Goal: Check status

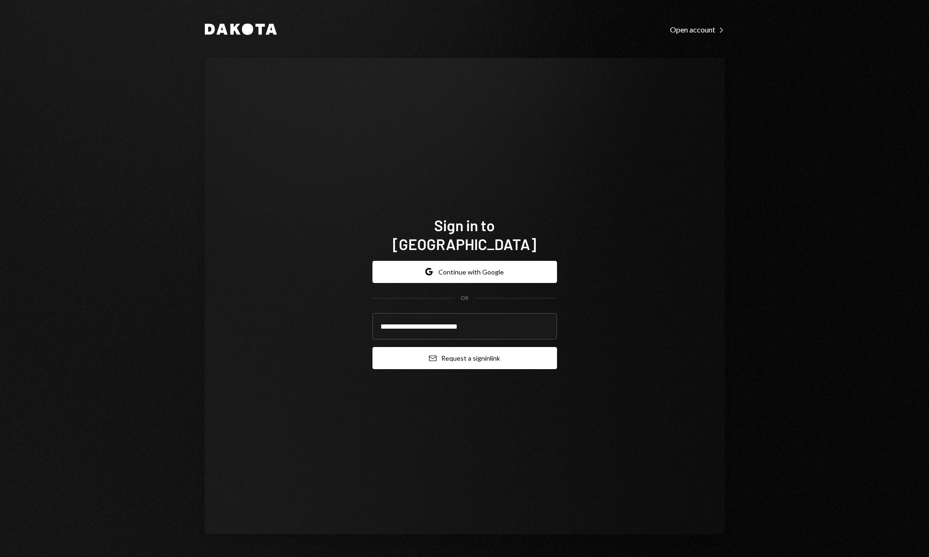
type input "**********"
click at [492, 347] on button "Email Request a sign in link" at bounding box center [464, 358] width 185 height 22
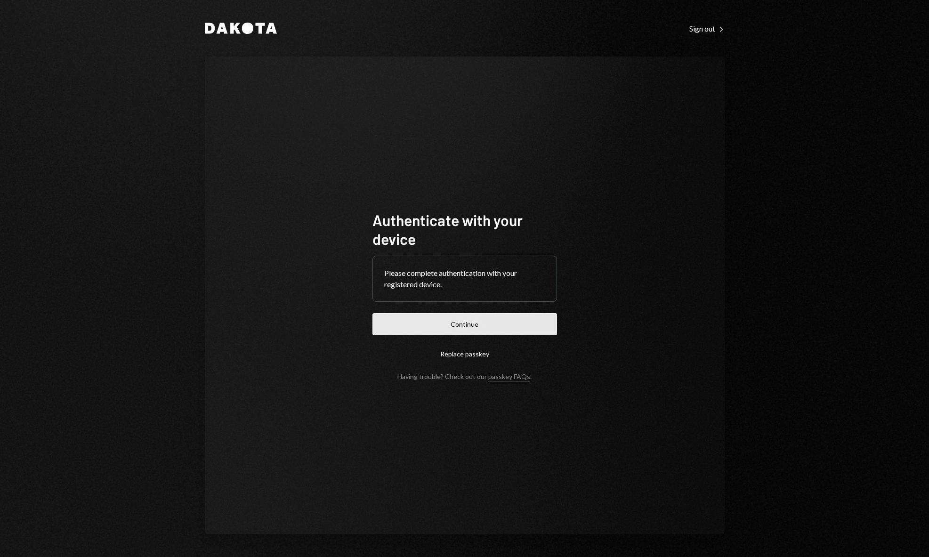
click at [448, 320] on button "Continue" at bounding box center [464, 324] width 185 height 22
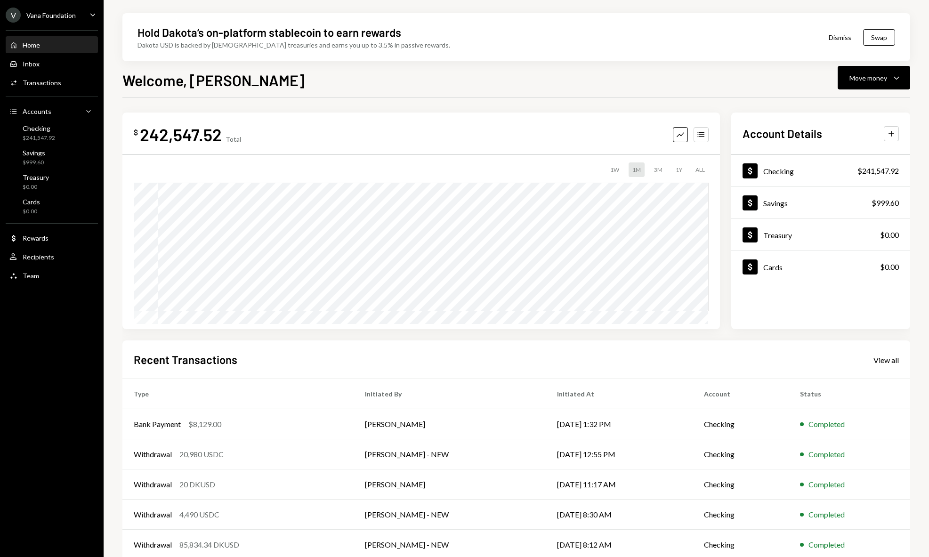
scroll to position [11, 0]
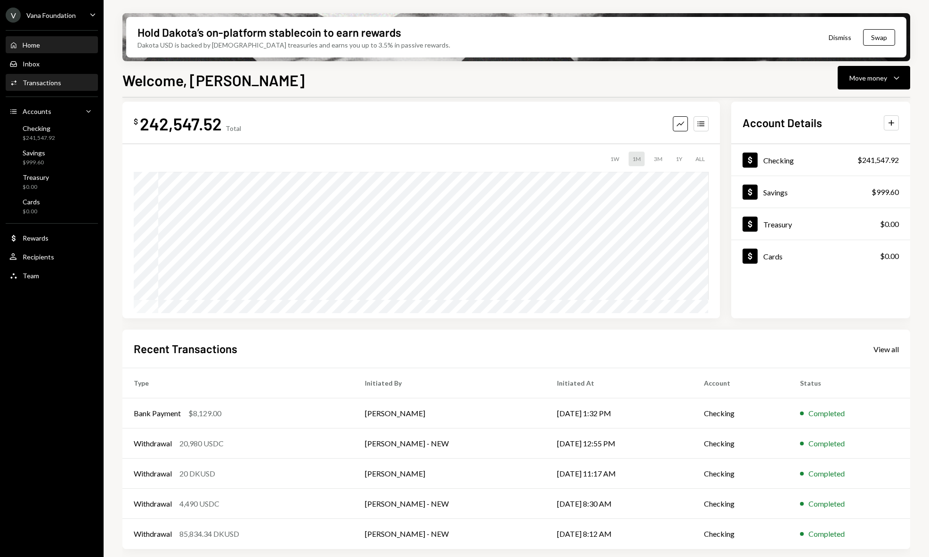
click at [55, 90] on div "Activities Transactions" at bounding box center [51, 83] width 85 height 16
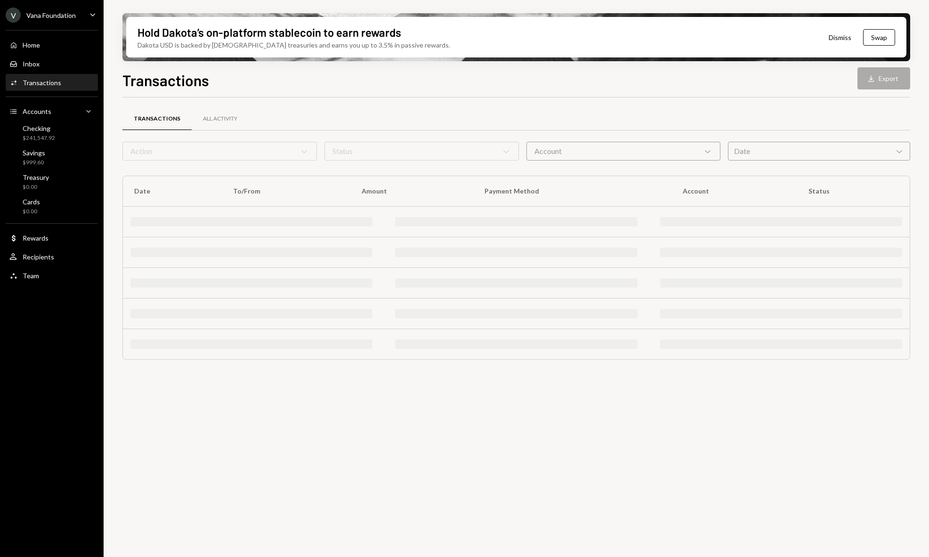
click at [60, 82] on div "Activities Transactions" at bounding box center [51, 83] width 85 height 8
click at [232, 122] on div "All Activity" at bounding box center [220, 119] width 57 height 23
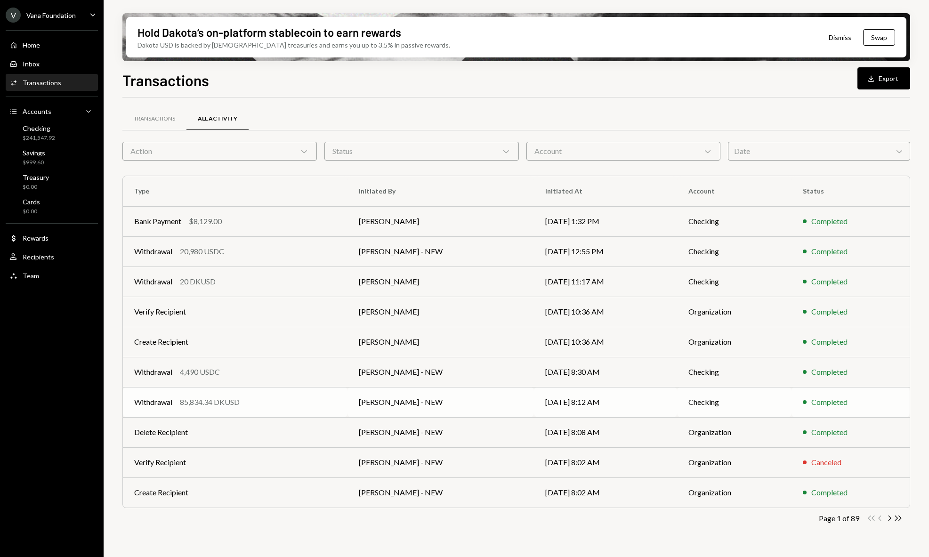
click at [236, 401] on div "85,834.34 DKUSD" at bounding box center [210, 401] width 60 height 11
